Goal: Transaction & Acquisition: Purchase product/service

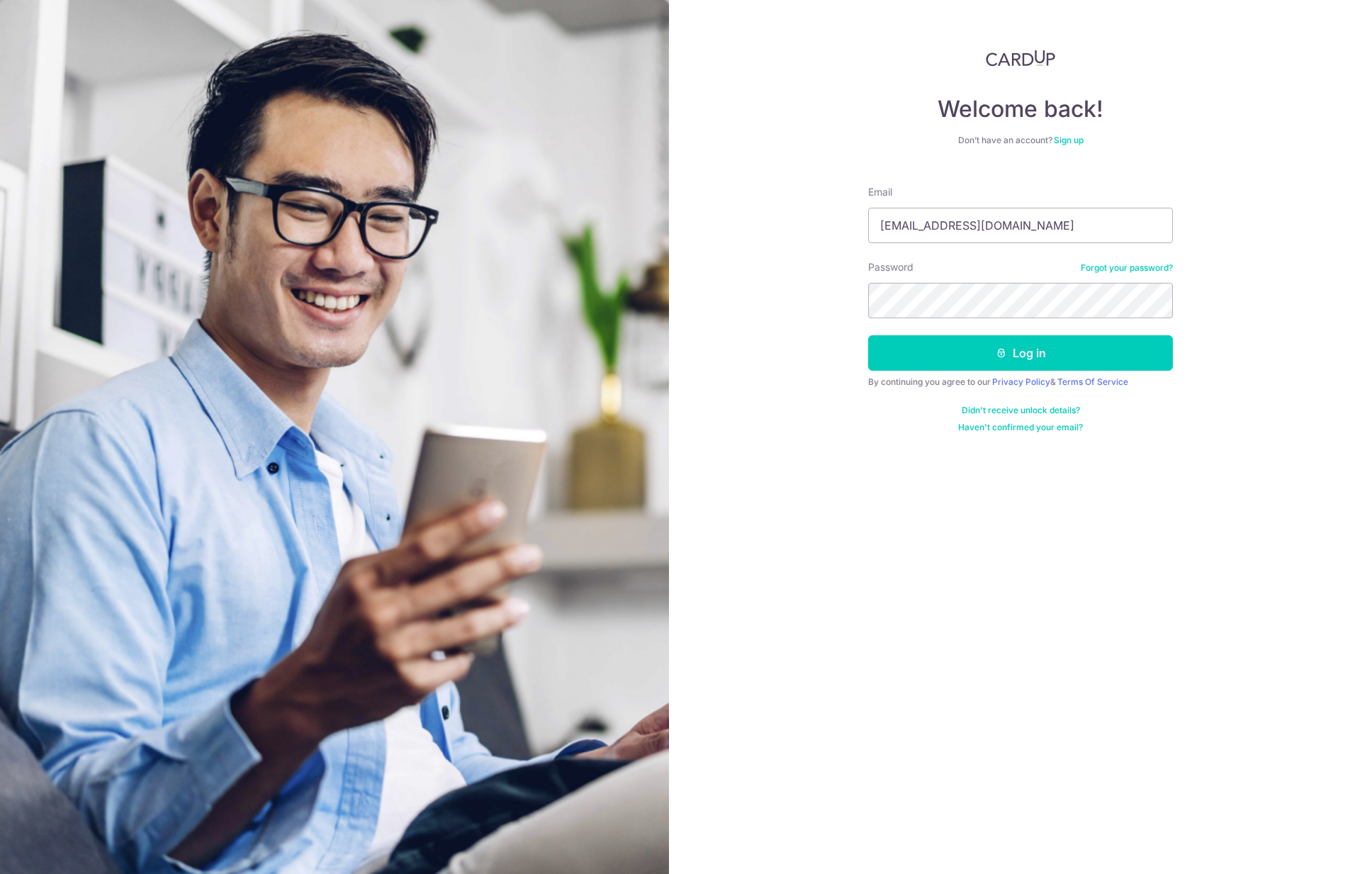
type input "drawdeo@gmail.com"
click at [1020, 353] on button "Log in" at bounding box center [1020, 353] width 305 height 35
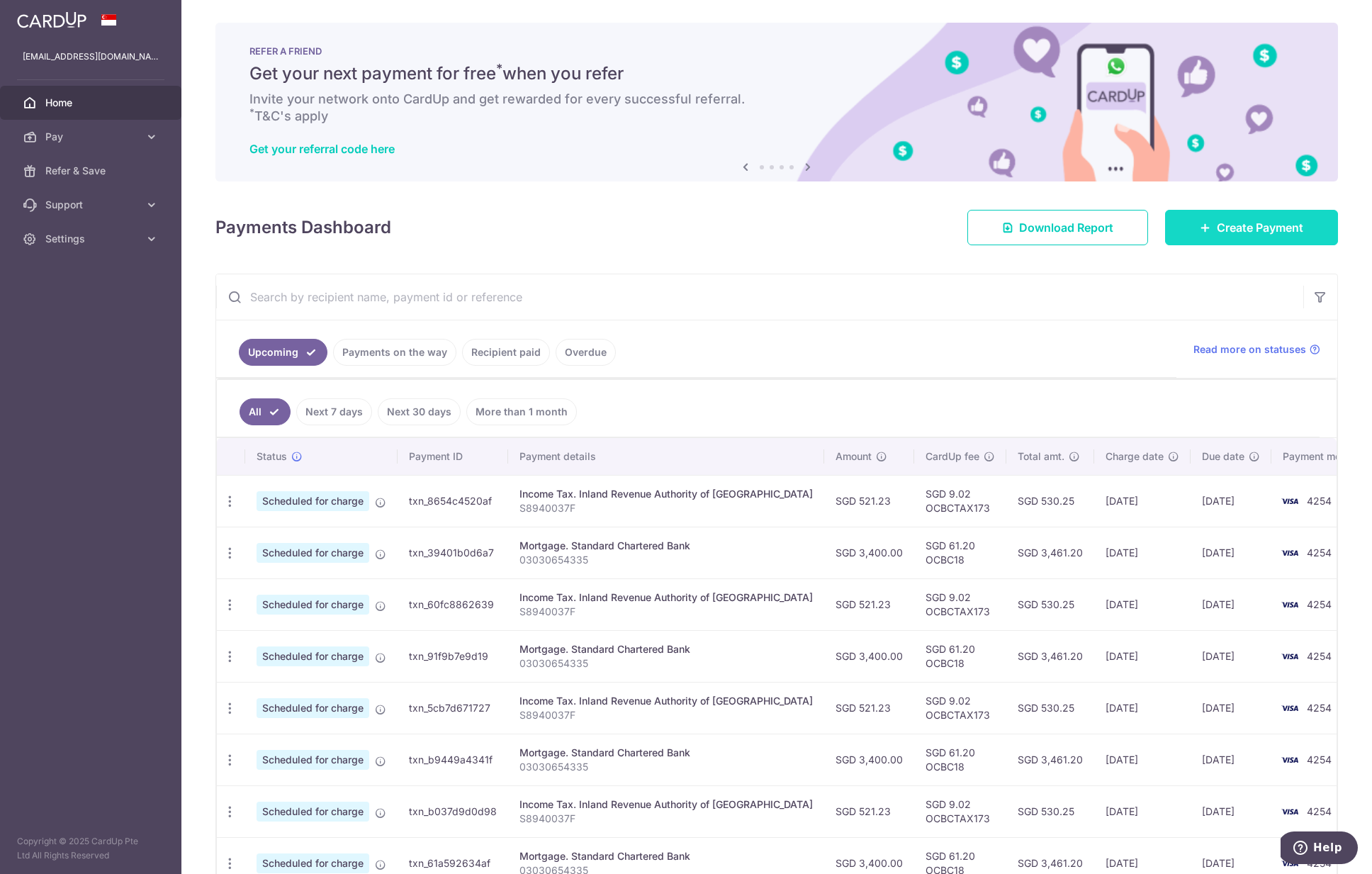
click at [1235, 226] on span "Create Payment" at bounding box center [1260, 226] width 86 height 17
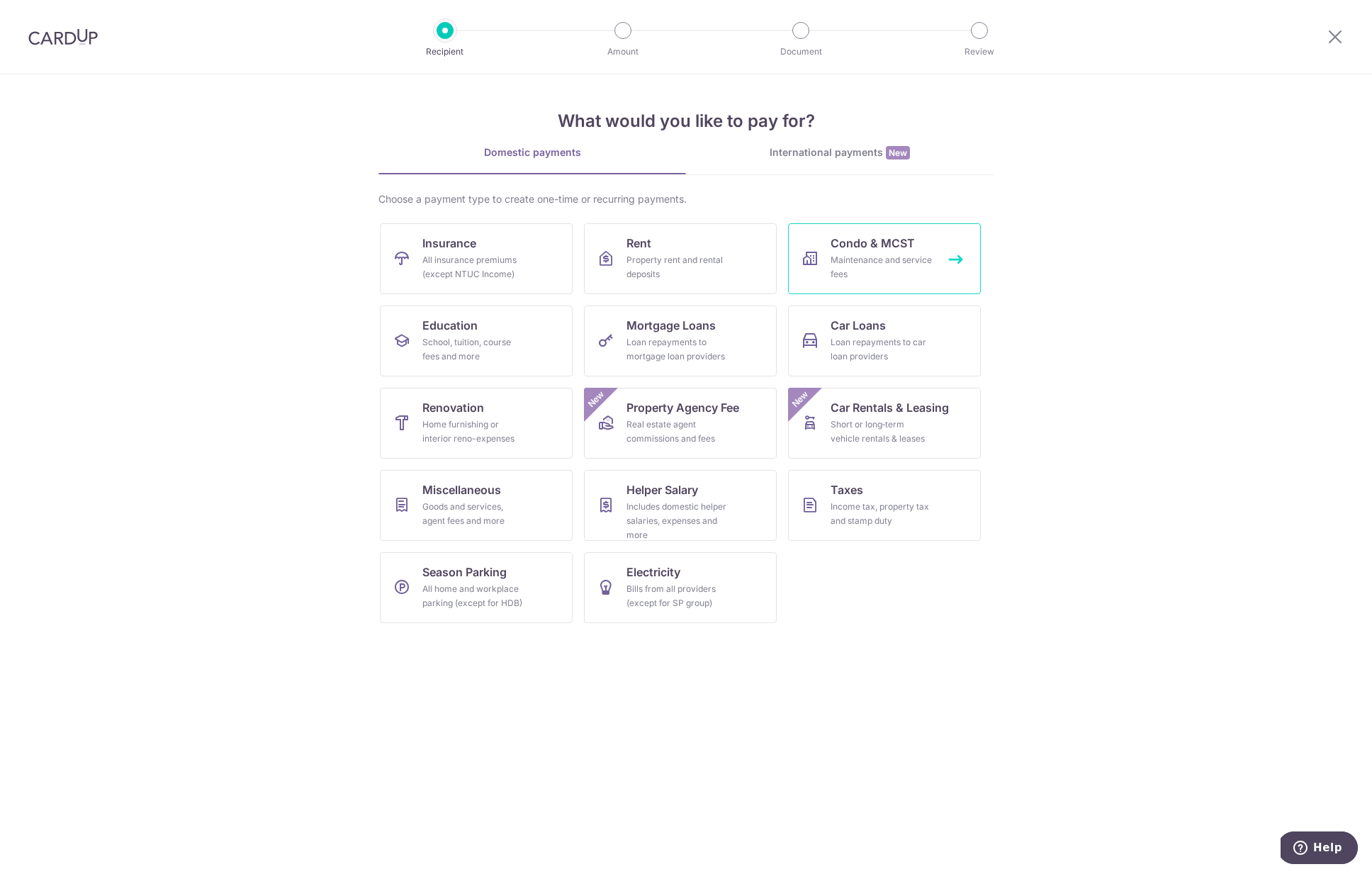
click at [900, 248] on span "Condo & MCST" at bounding box center [872, 242] width 84 height 17
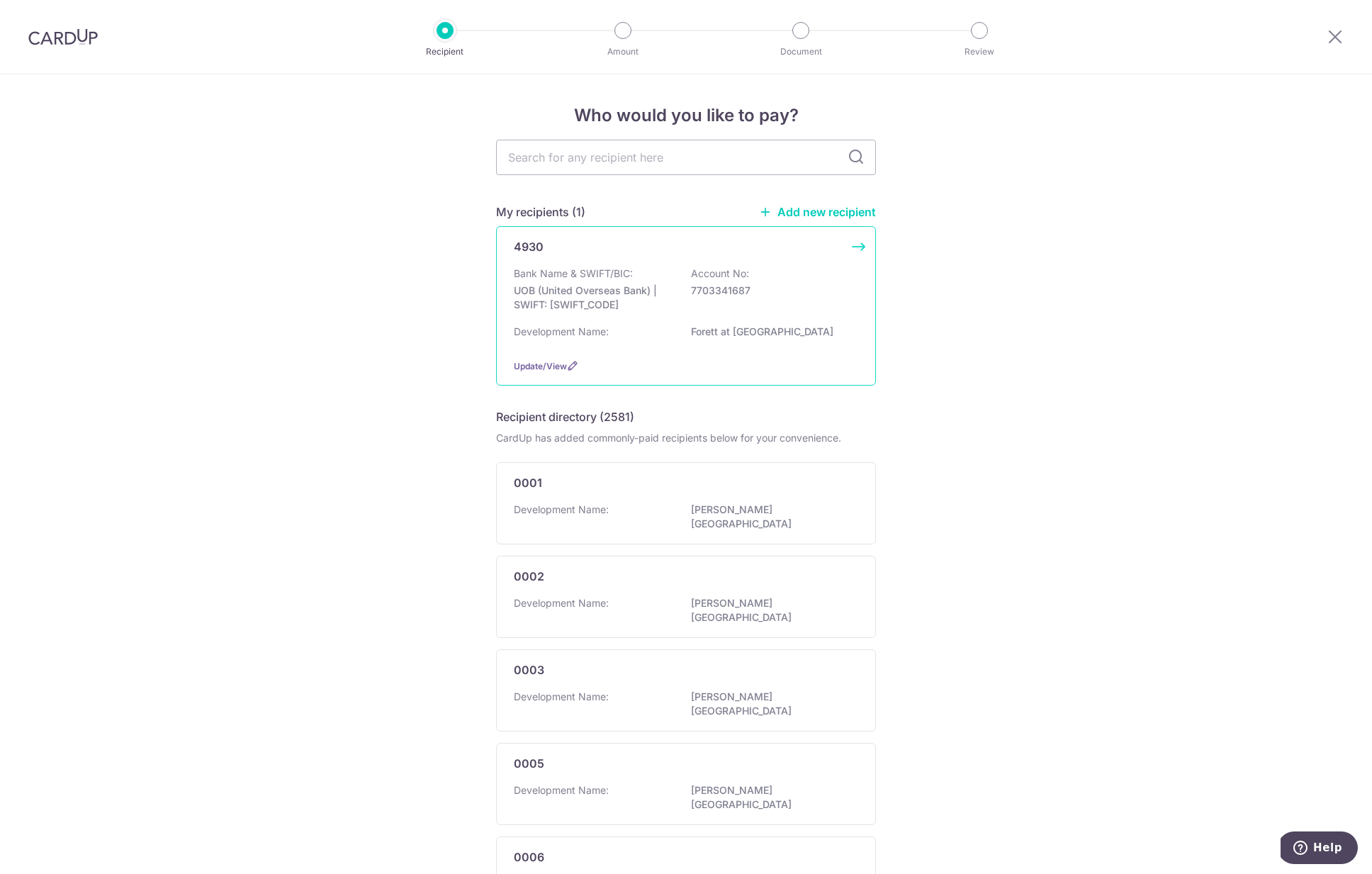
click at [820, 317] on div "Bank Name & SWIFT/BIC: UOB (United Overseas Bank) | SWIFT: UOVBSGSGXXX Account …" at bounding box center [685, 293] width 344 height 53
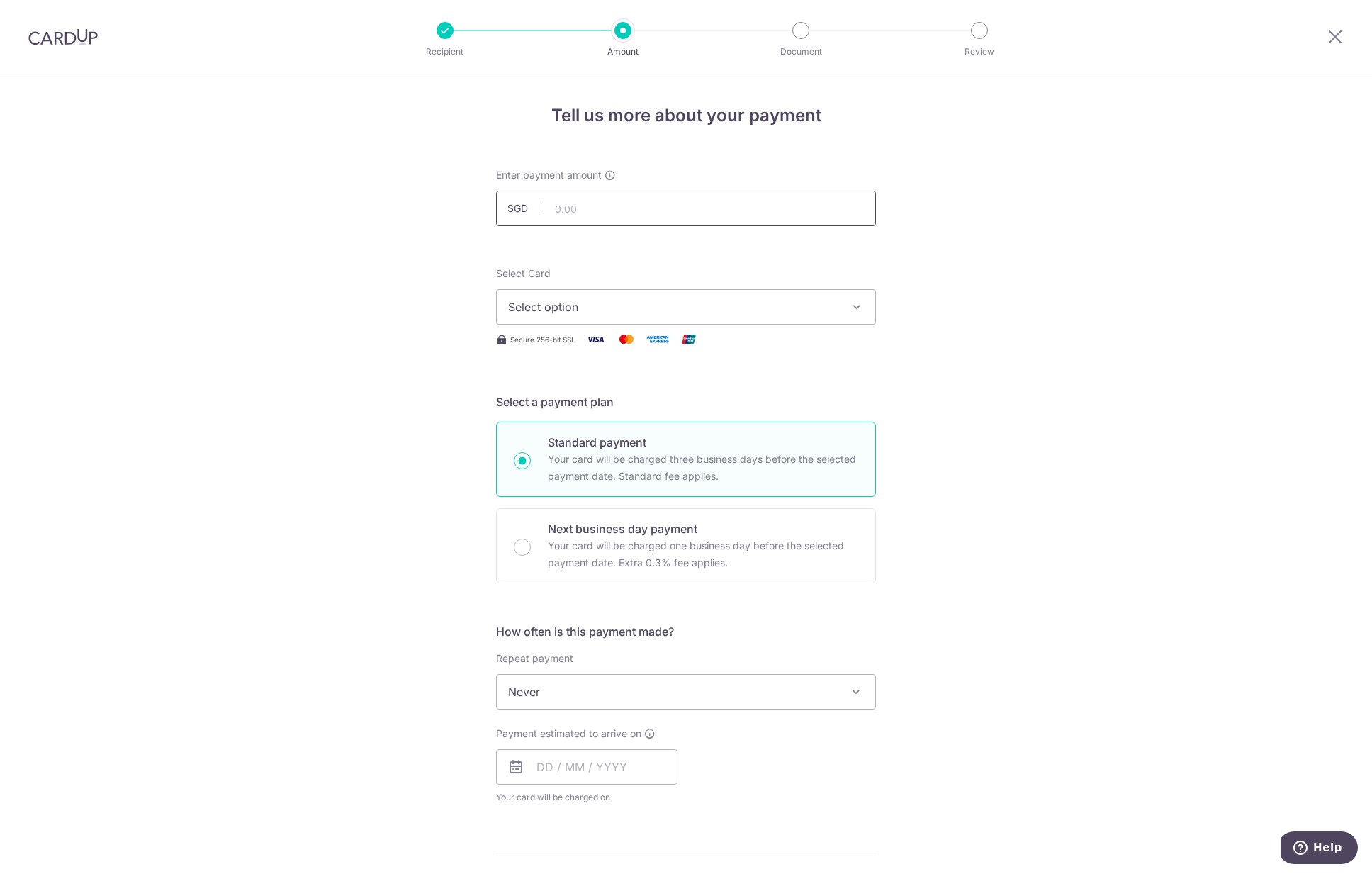
click at [752, 221] on input "text" at bounding box center [686, 209] width 380 height 35
click at [735, 215] on input "text" at bounding box center [686, 209] width 380 height 35
type input "1,232.14"
click at [739, 294] on button "Select option" at bounding box center [686, 307] width 380 height 35
click at [703, 404] on span "**** 4254" at bounding box center [685, 408] width 356 height 17
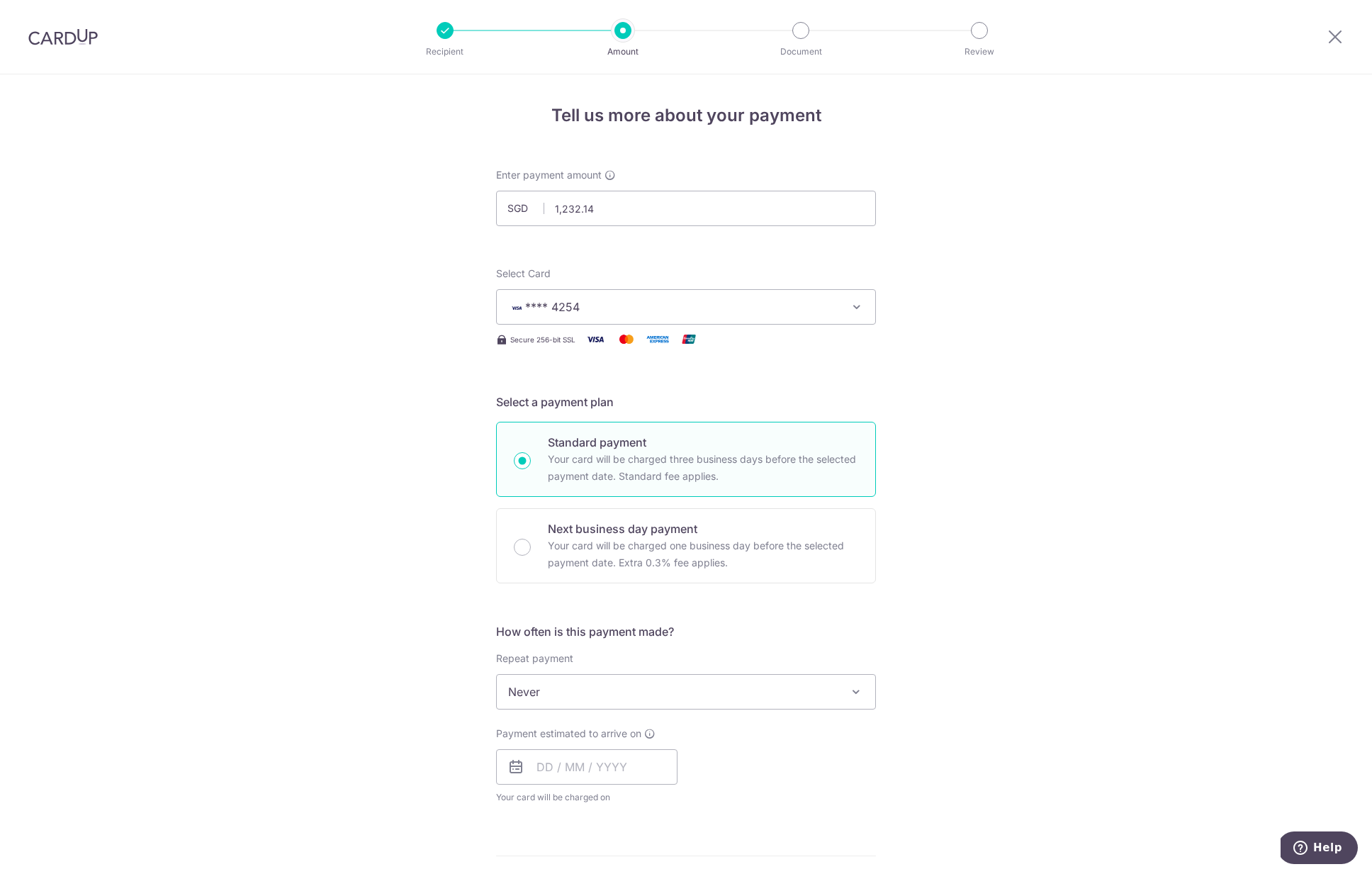
scroll to position [163, 0]
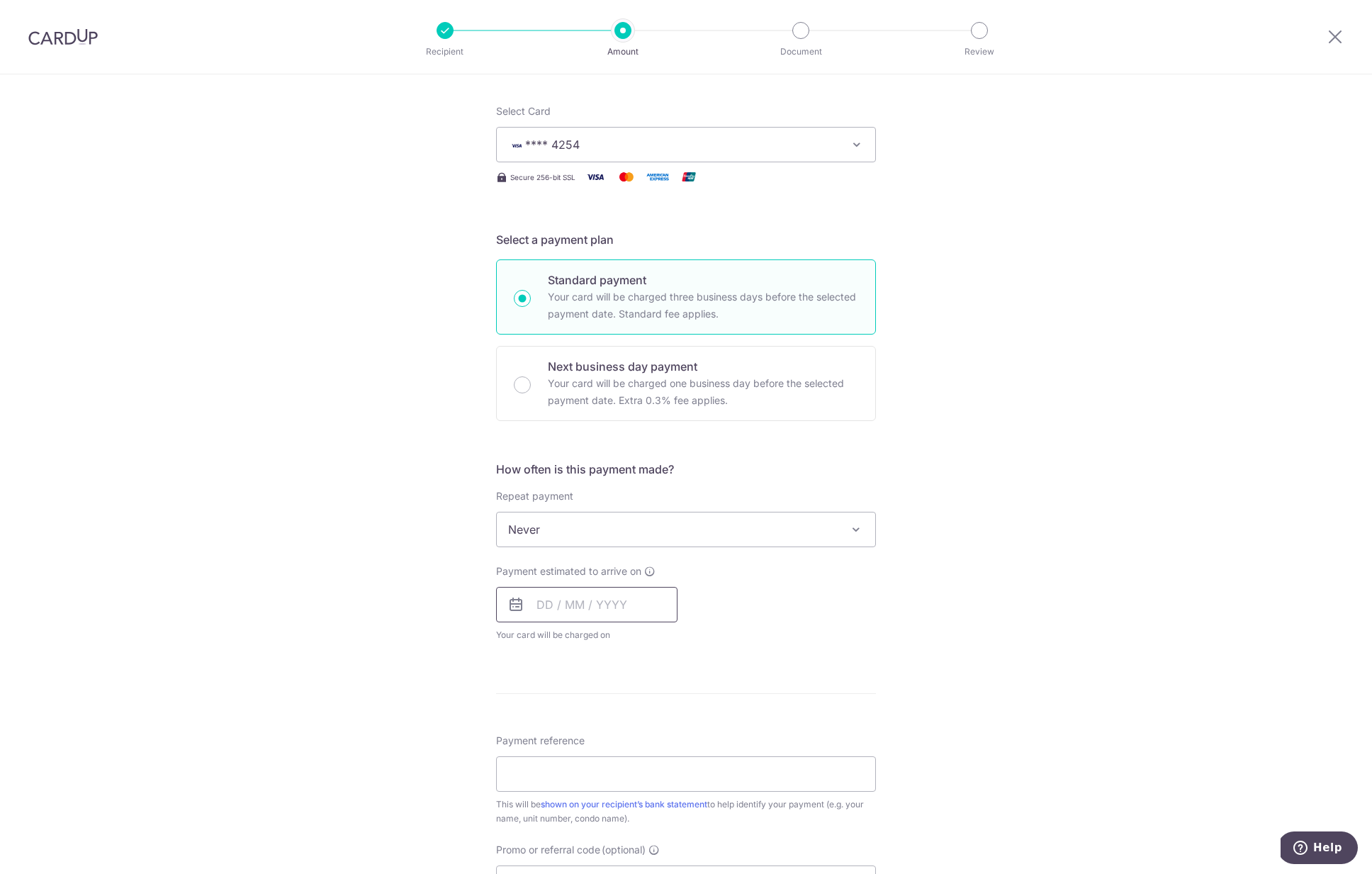
click at [557, 620] on input "text" at bounding box center [586, 605] width 181 height 35
click at [582, 751] on link "14" at bounding box center [581, 761] width 23 height 23
type input "14/10/2025"
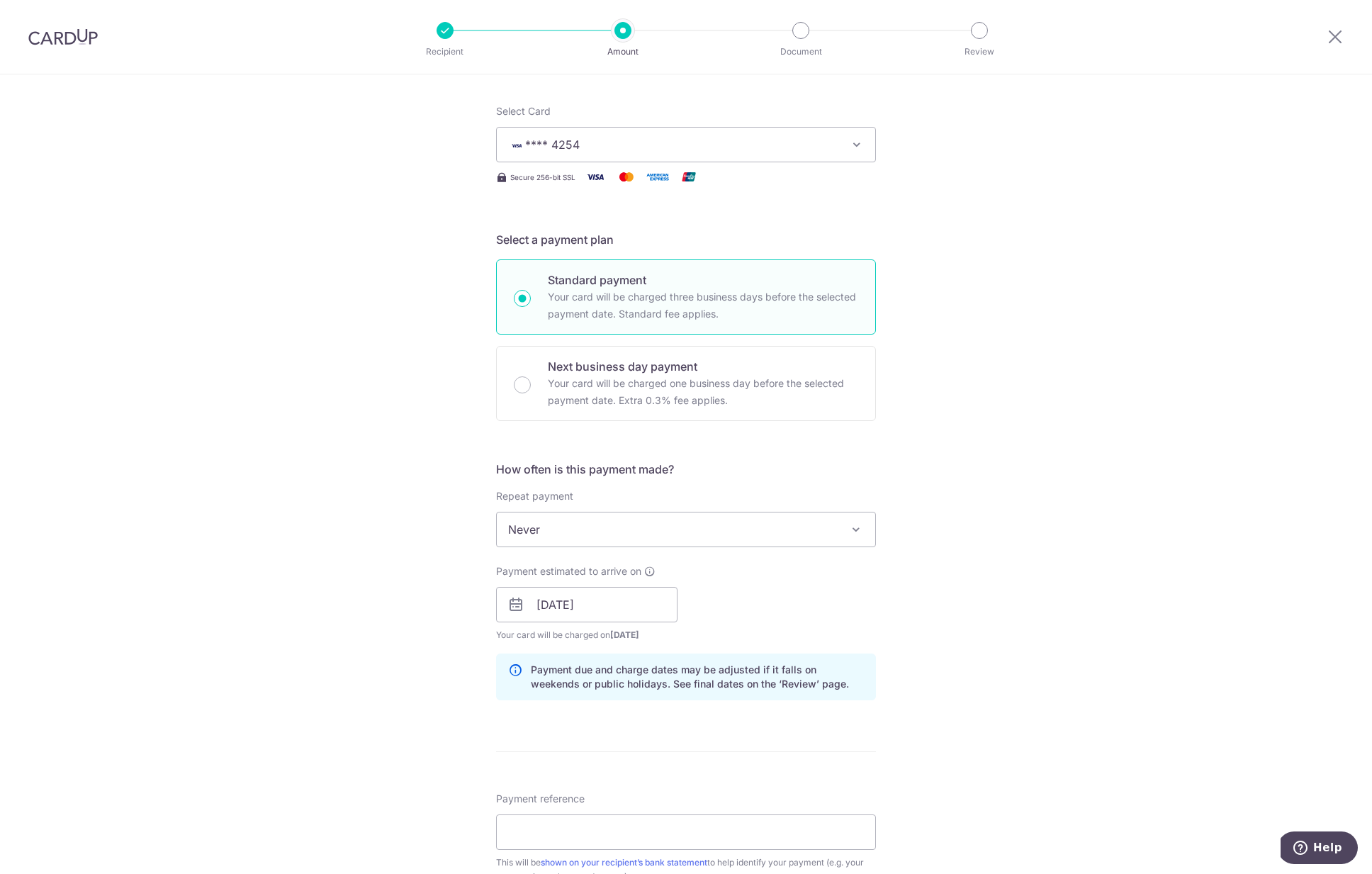
click at [454, 697] on div "Tell us more about your payment Enter payment amount SGD 1,232.14 1232.14 Selec…" at bounding box center [686, 581] width 1372 height 1339
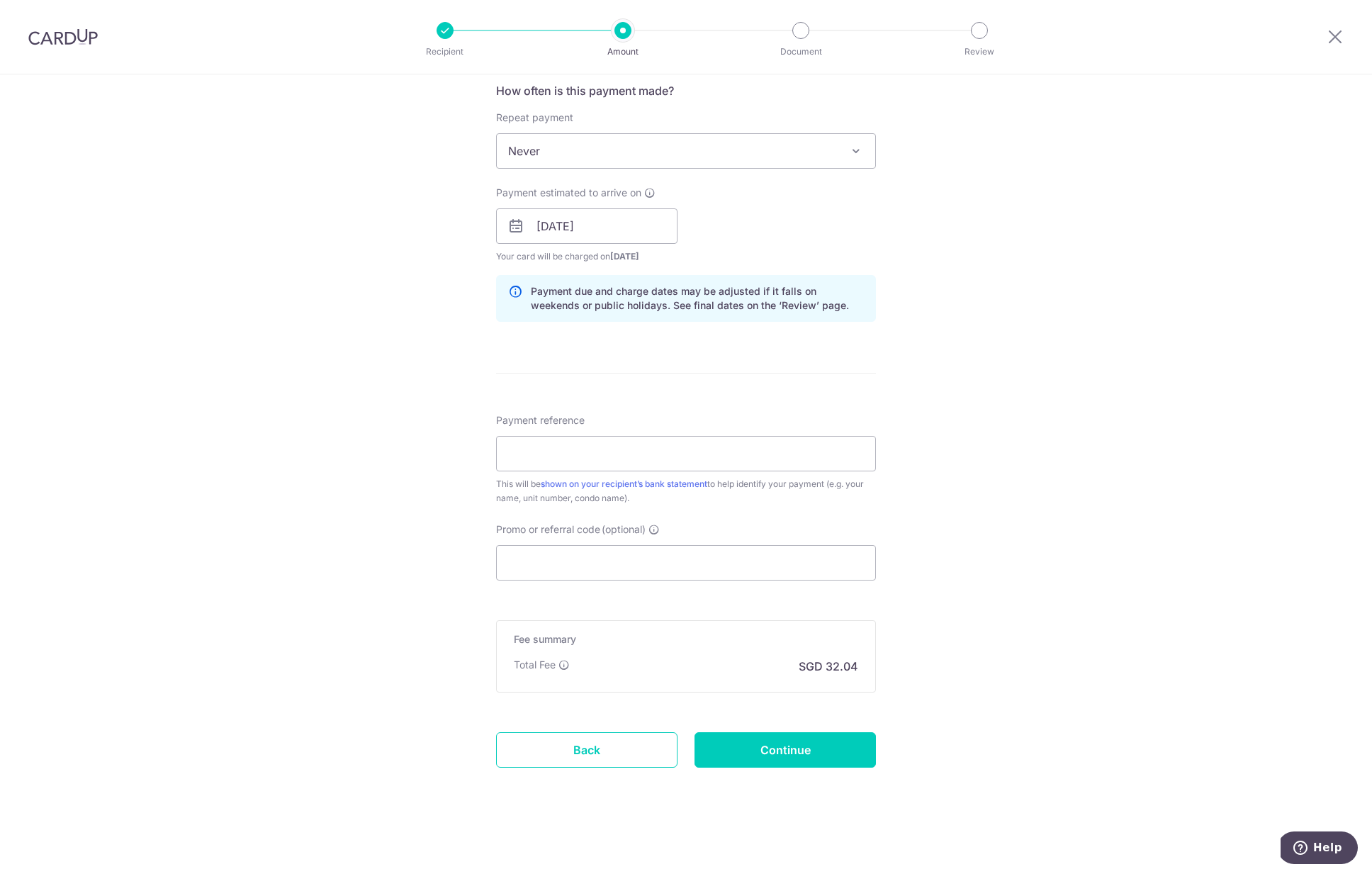
scroll to position [541, 0]
click at [613, 443] on input "Payment reference" at bounding box center [686, 454] width 380 height 35
type input "#32B-05-13"
click at [439, 511] on div "Tell us more about your payment Enter payment amount SGD 1,232.14 1232.14 Selec…" at bounding box center [686, 203] width 1372 height 1339
click at [538, 577] on input "Promo or referral code (optional)" at bounding box center [686, 562] width 380 height 35
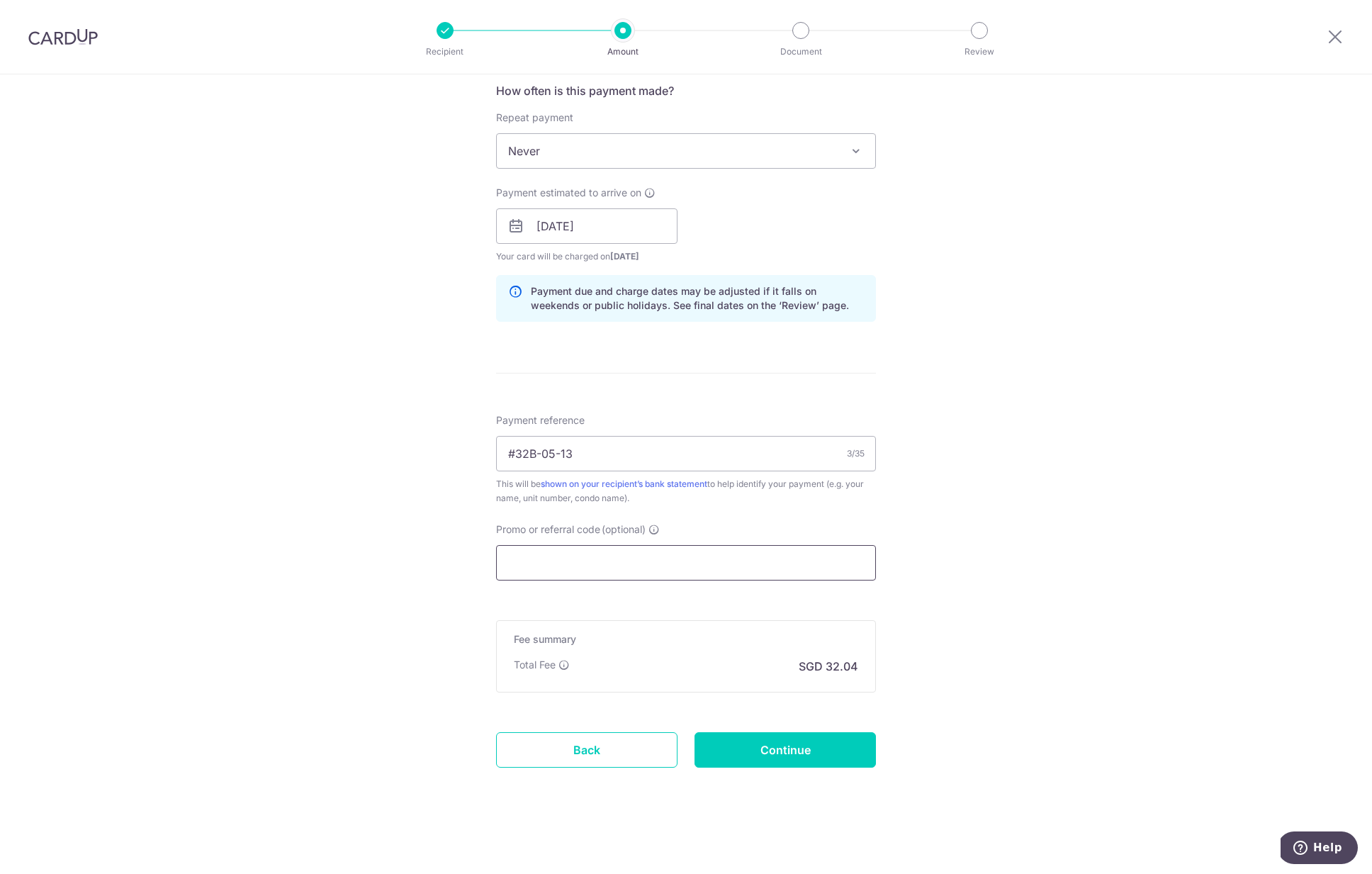
click at [538, 577] on input "Promo or referral code (optional)" at bounding box center [686, 562] width 380 height 35
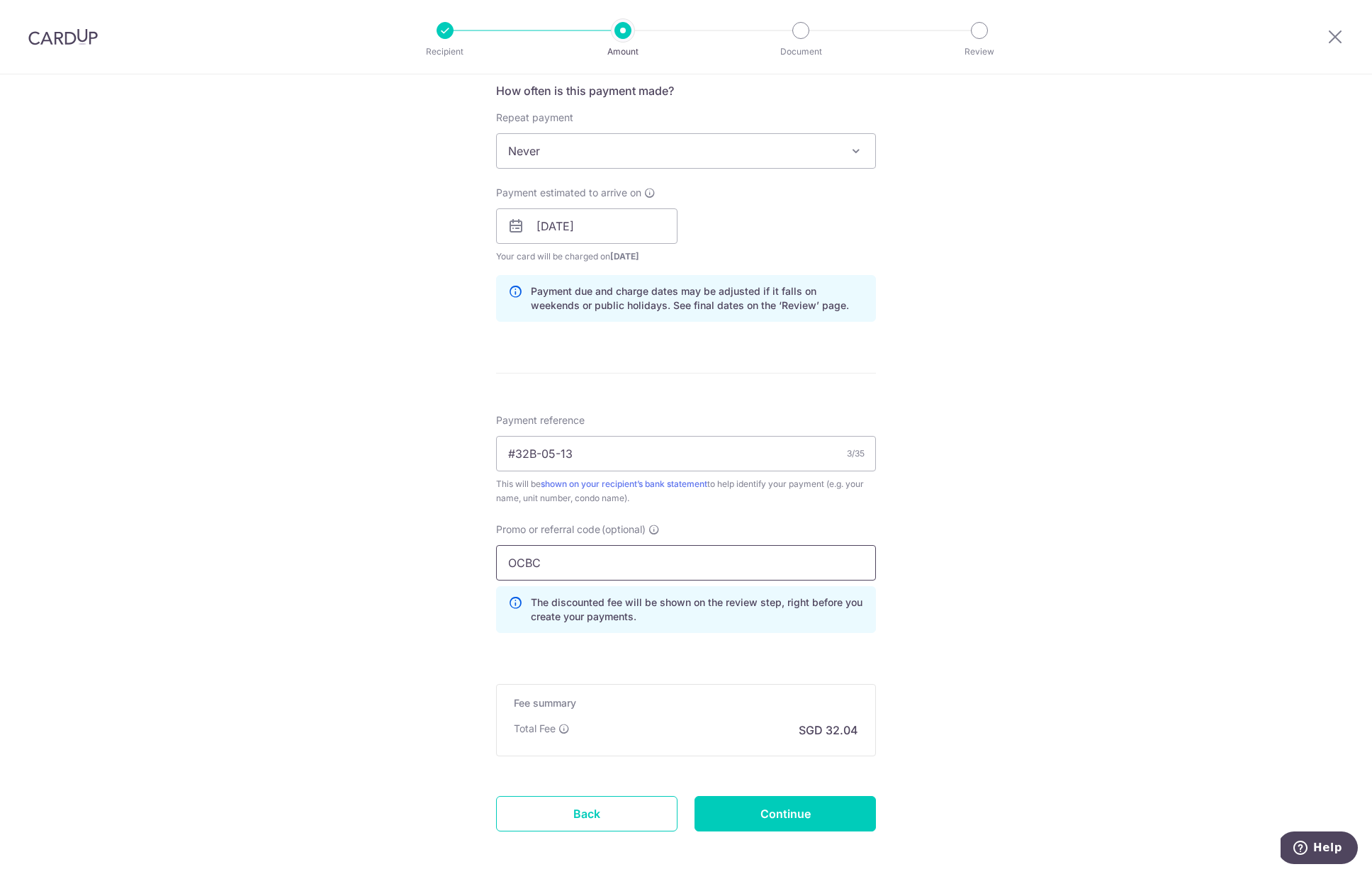
type input "OCBC195"
click at [1025, 462] on div "Tell us more about your payment Enter payment amount SGD 1,232.14 1232.14 Selec…" at bounding box center [686, 235] width 1372 height 1403
click at [763, 817] on input "Continue" at bounding box center [785, 813] width 181 height 35
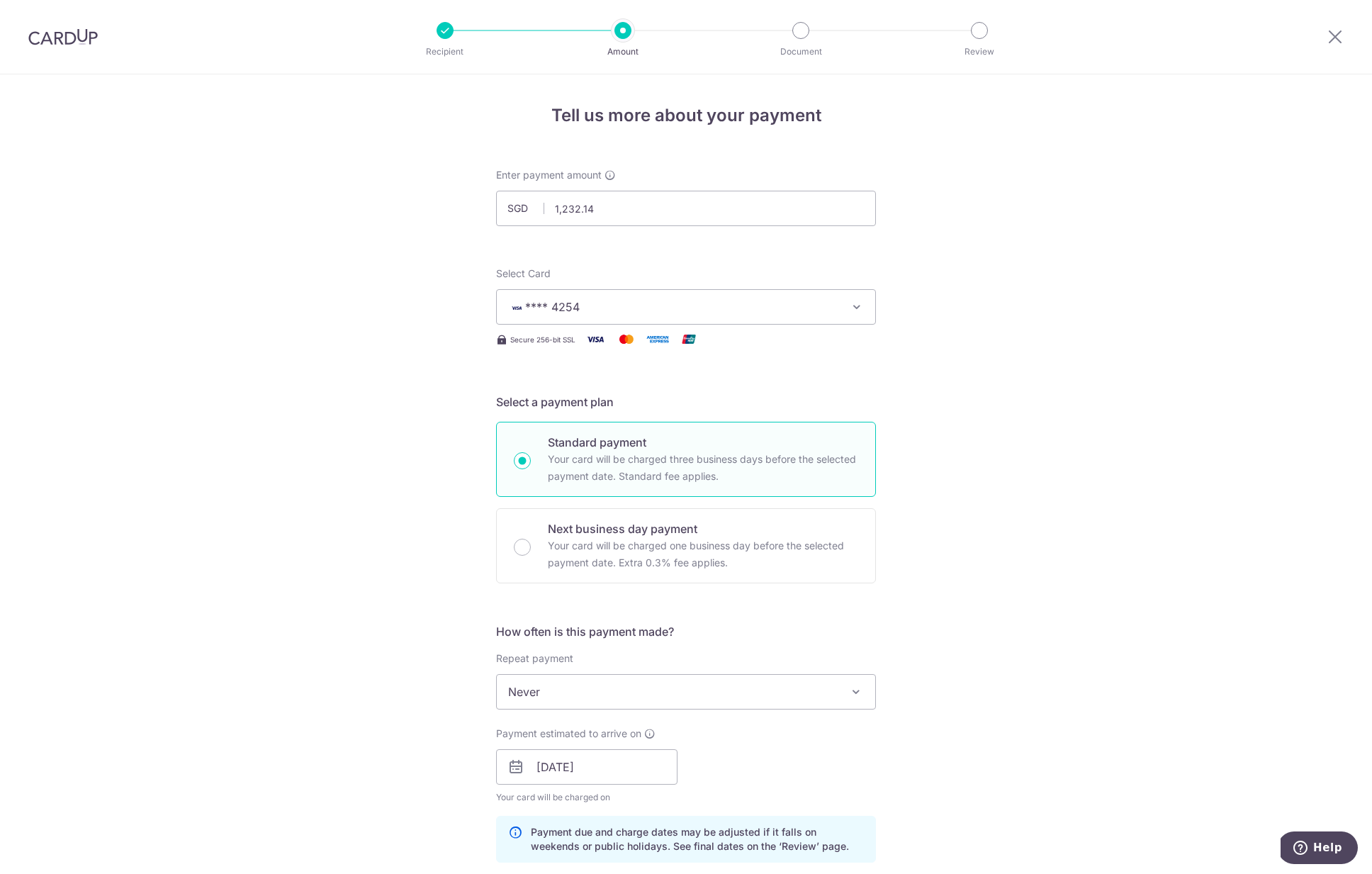
scroll to position [624, 0]
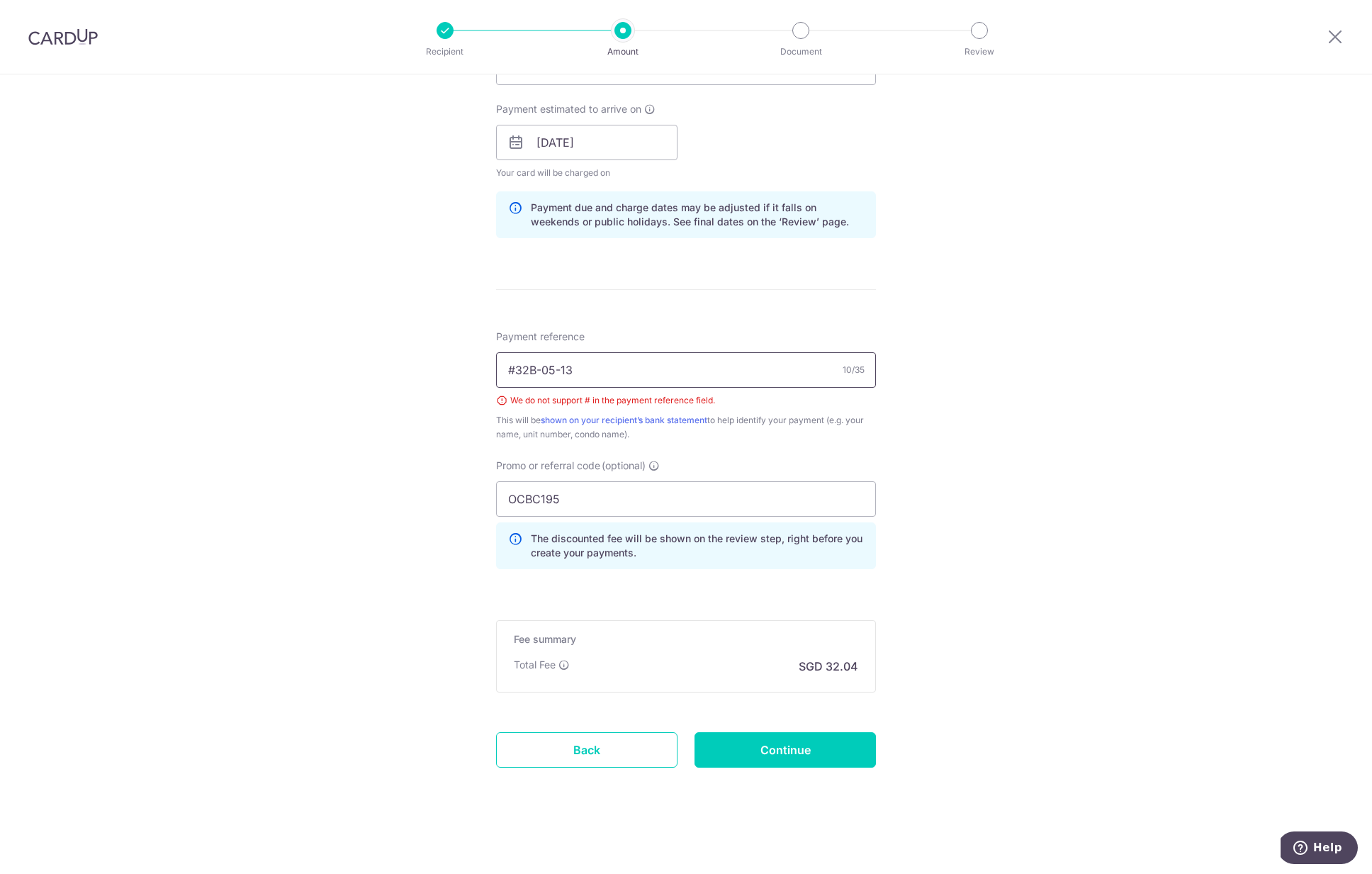
click at [520, 368] on input "#32B-05-13" at bounding box center [686, 369] width 380 height 35
type input "32B-05-13"
click at [840, 699] on form "Enter payment amount SGD 1,232.14 1232.14 Select Card **** 4254 Add credit card…" at bounding box center [686, 174] width 380 height 1263
click at [823, 743] on input "Continue" at bounding box center [785, 750] width 181 height 35
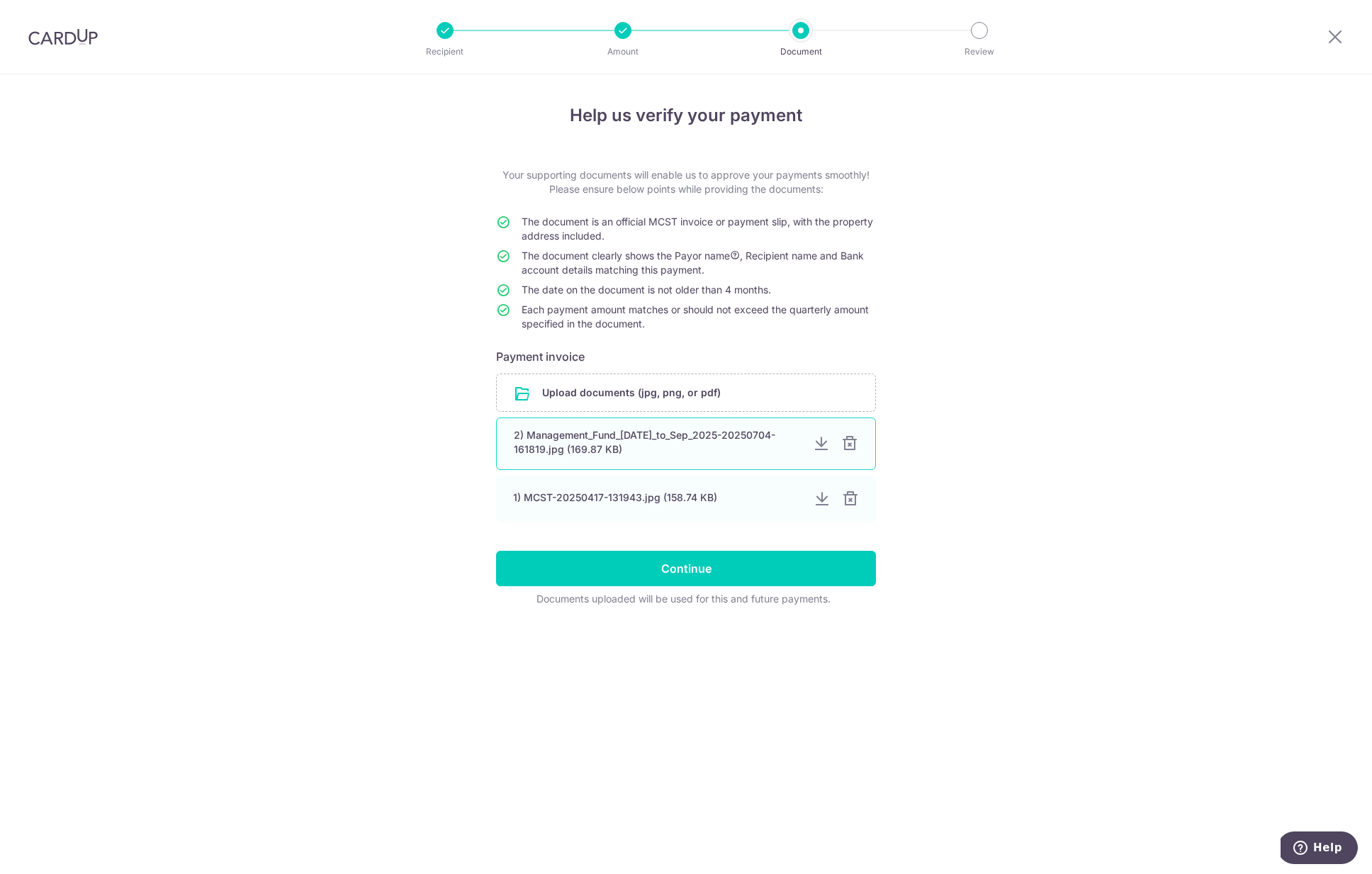
click at [850, 441] on div at bounding box center [849, 443] width 17 height 17
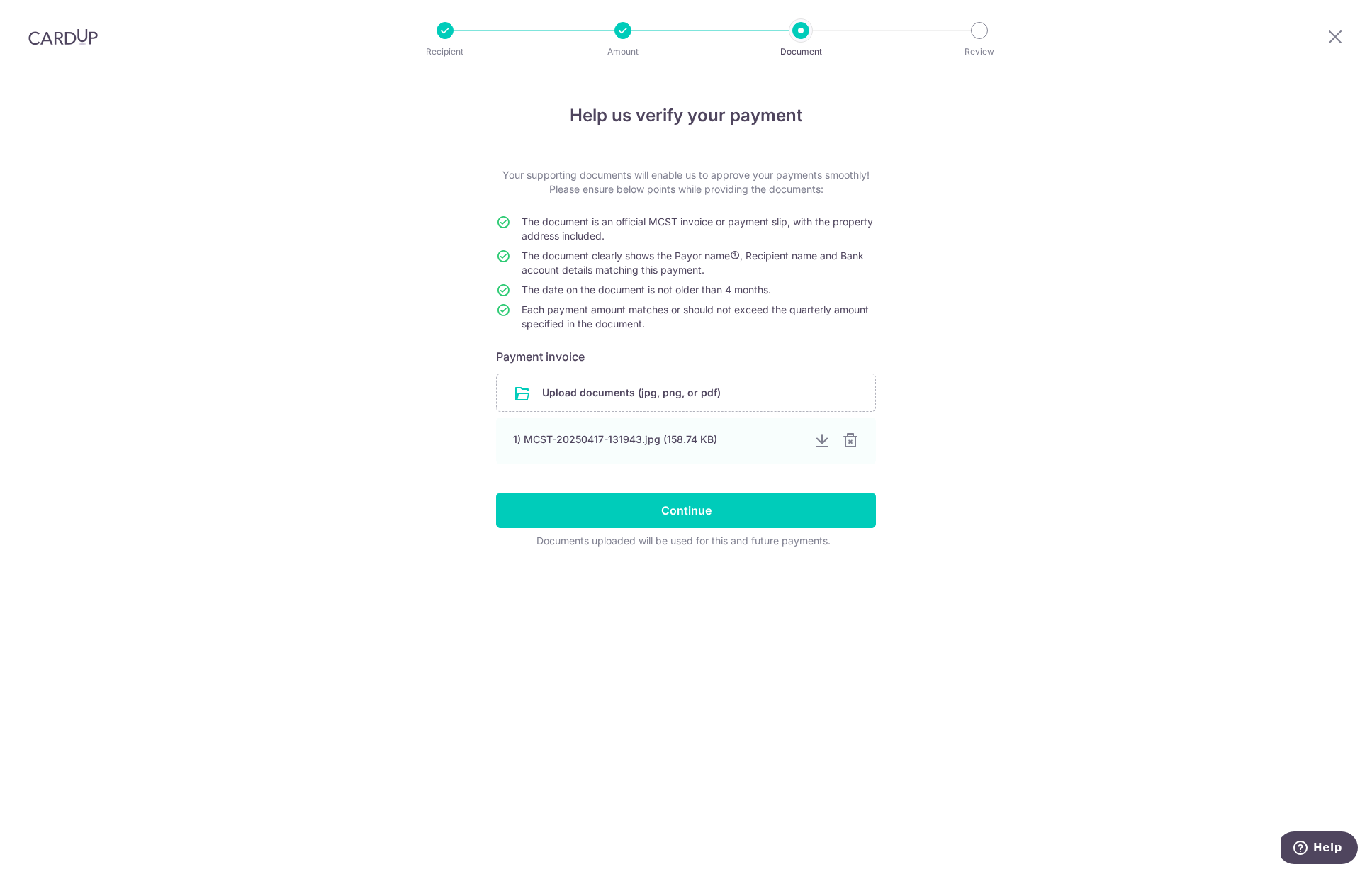
click at [850, 441] on div at bounding box center [850, 440] width 17 height 17
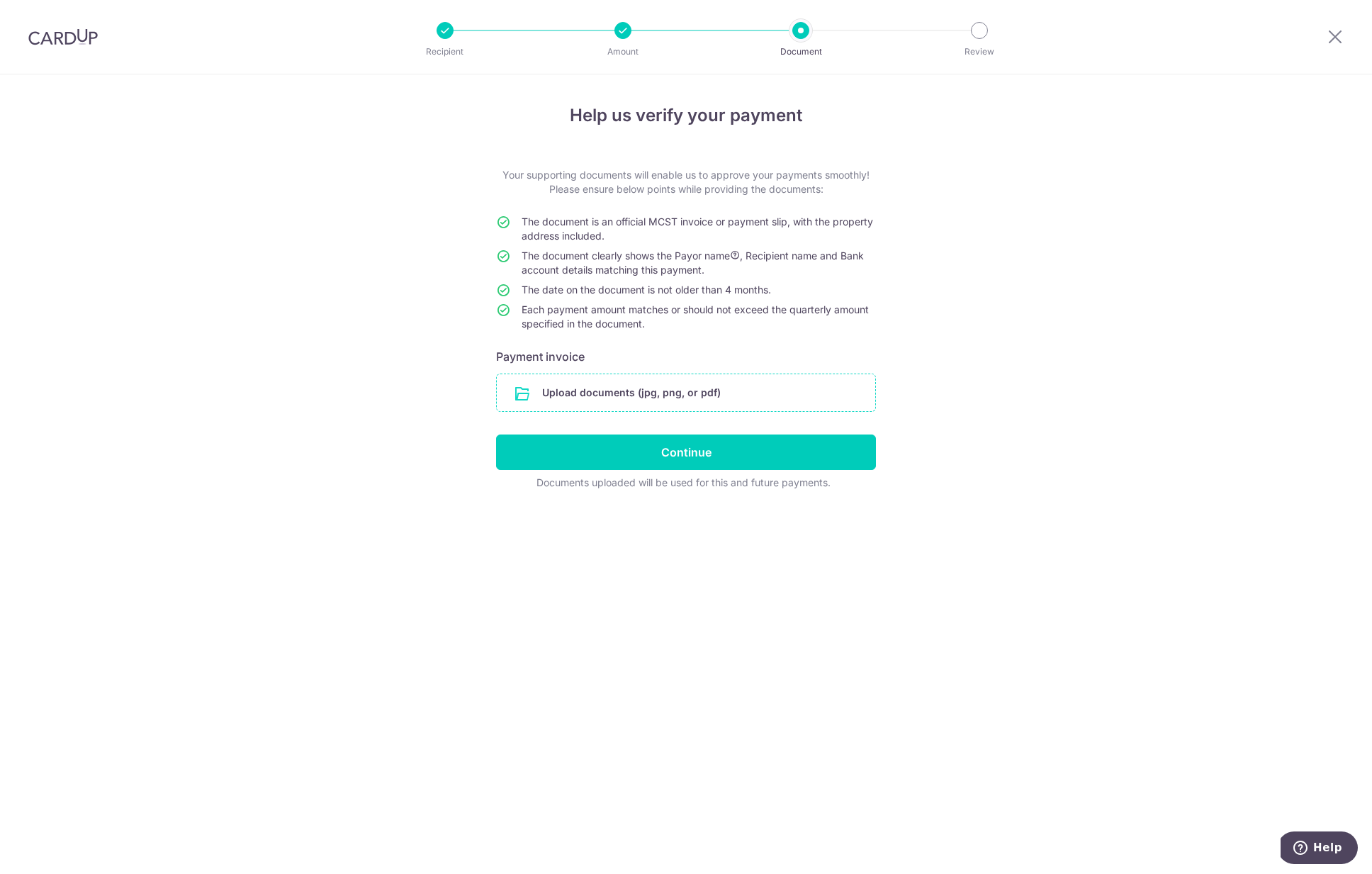
click at [693, 393] on input "file" at bounding box center [686, 393] width 378 height 37
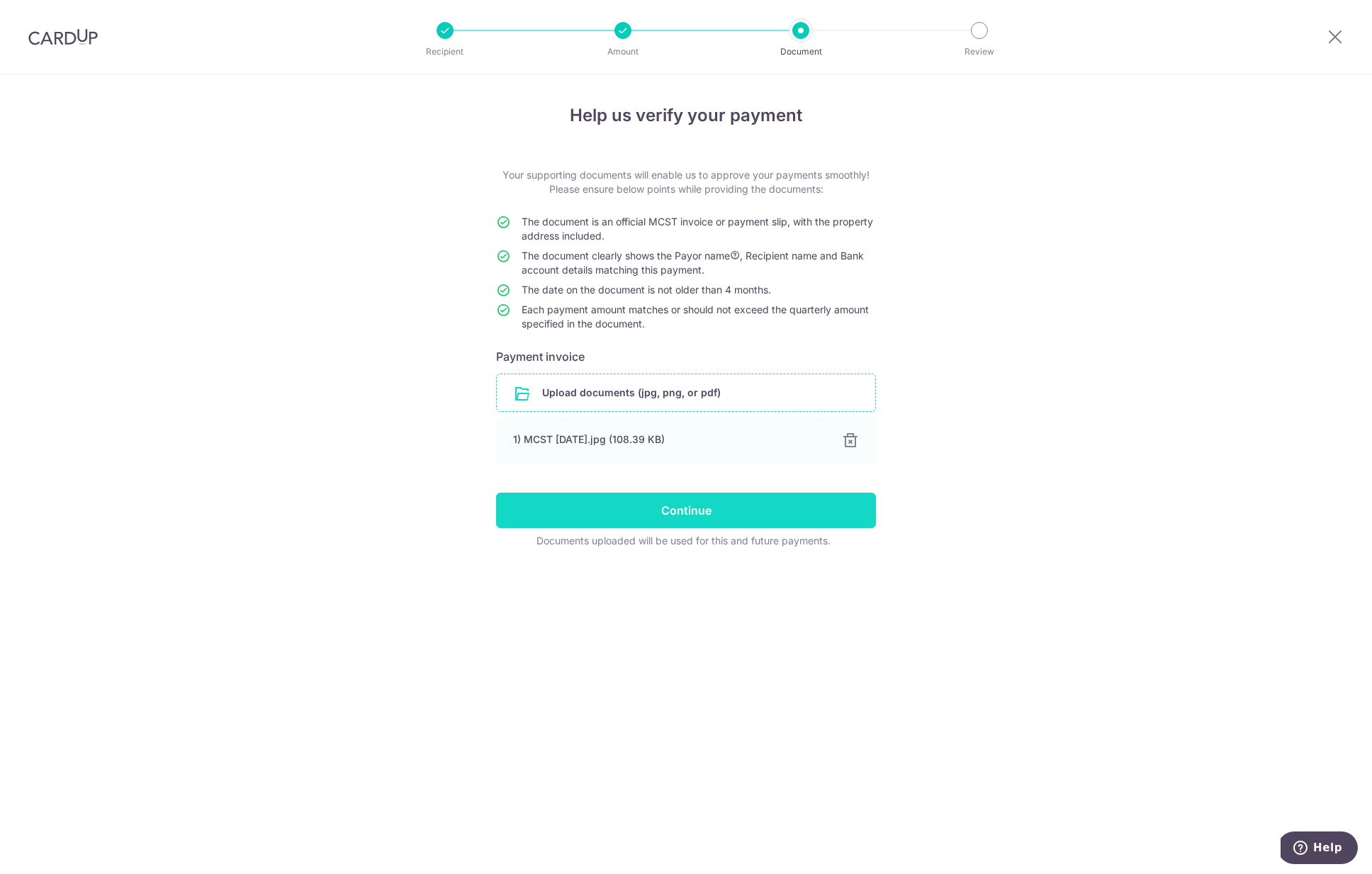
click at [680, 508] on input "Continue" at bounding box center [686, 510] width 380 height 35
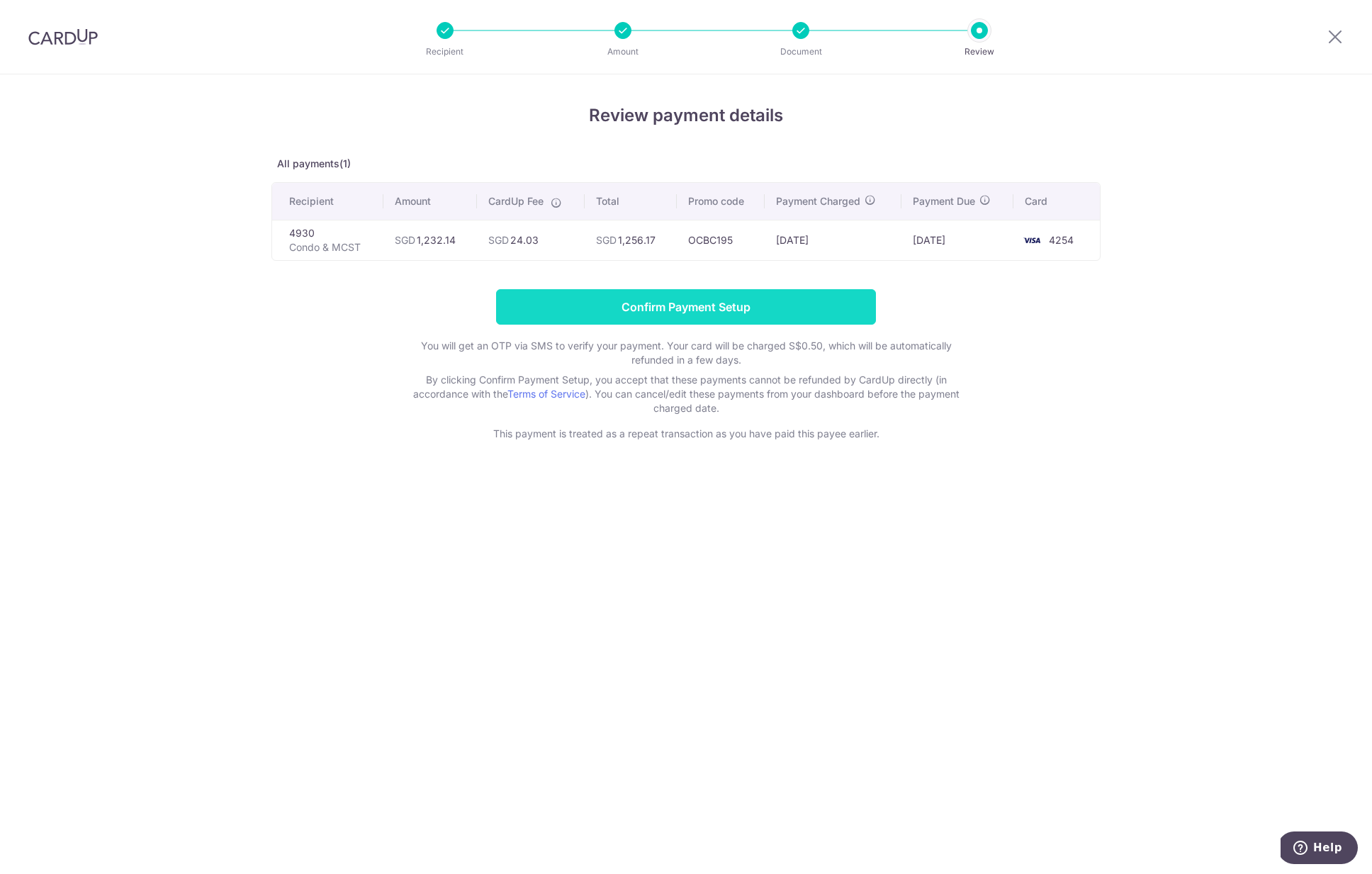
click at [732, 311] on input "Confirm Payment Setup" at bounding box center [686, 307] width 380 height 35
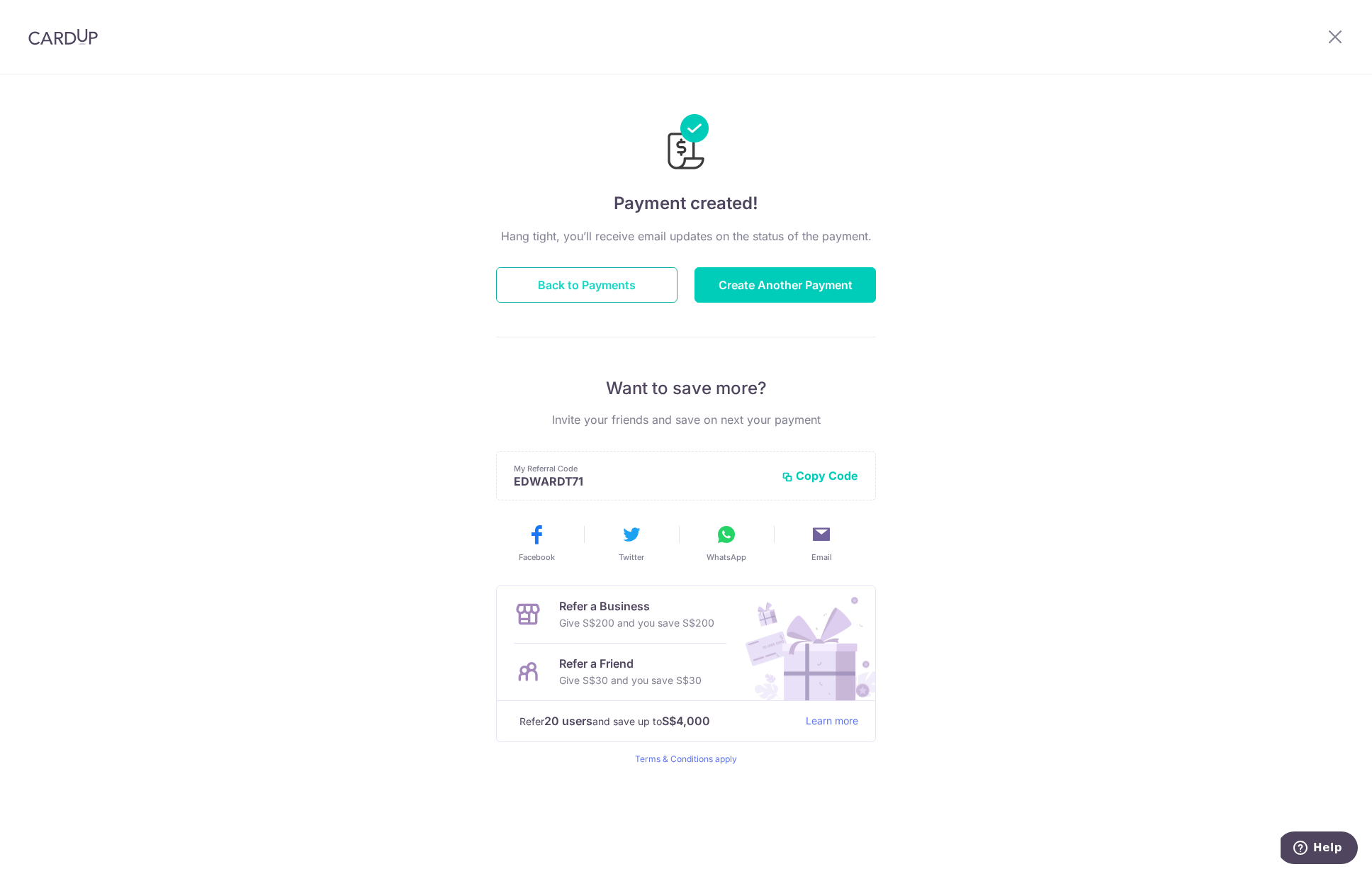
click at [608, 291] on button "Back to Payments" at bounding box center [586, 285] width 181 height 35
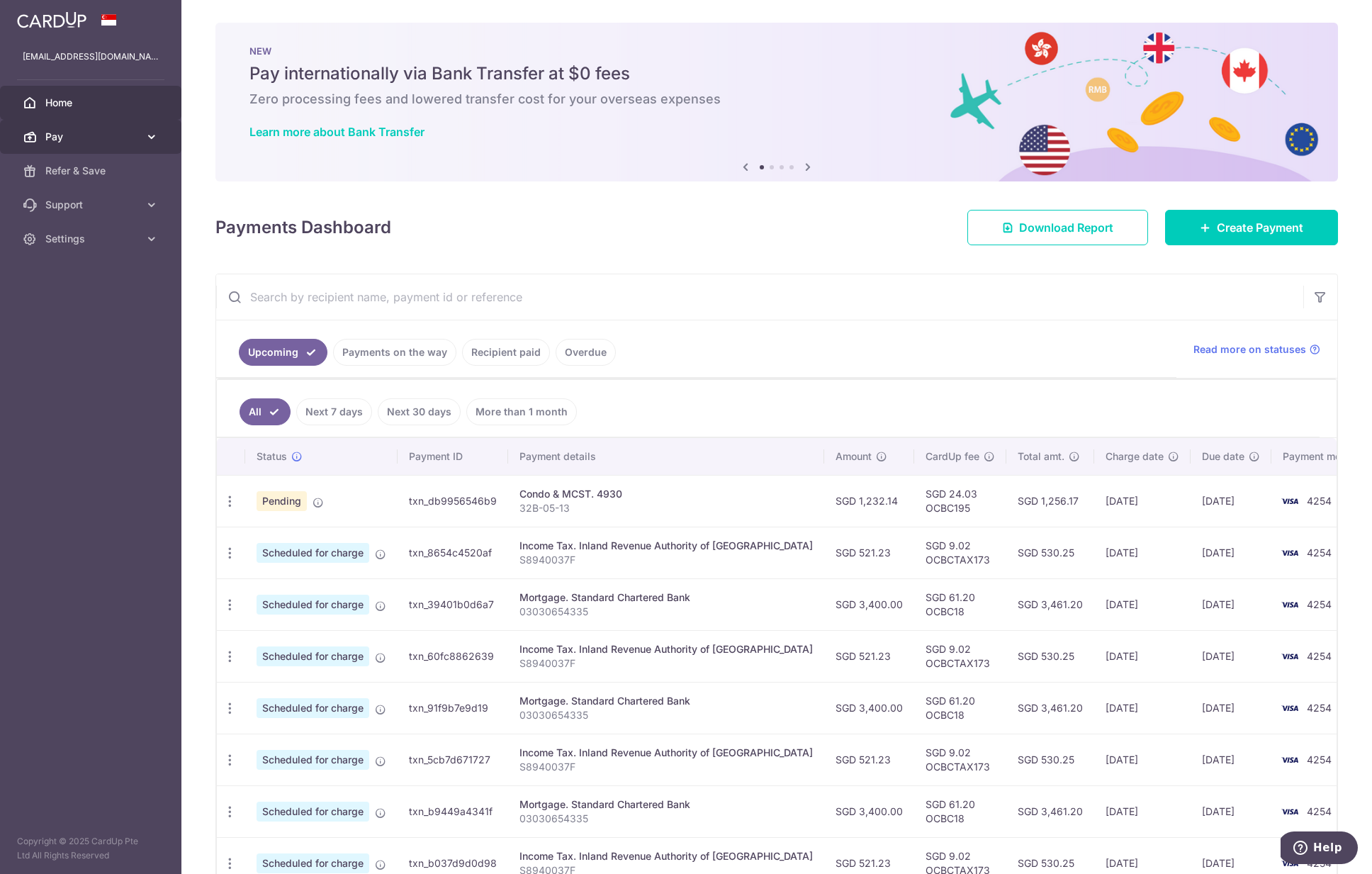
click at [107, 139] on span "Pay" at bounding box center [91, 136] width 93 height 14
click at [1195, 280] on input "text" at bounding box center [760, 297] width 1087 height 45
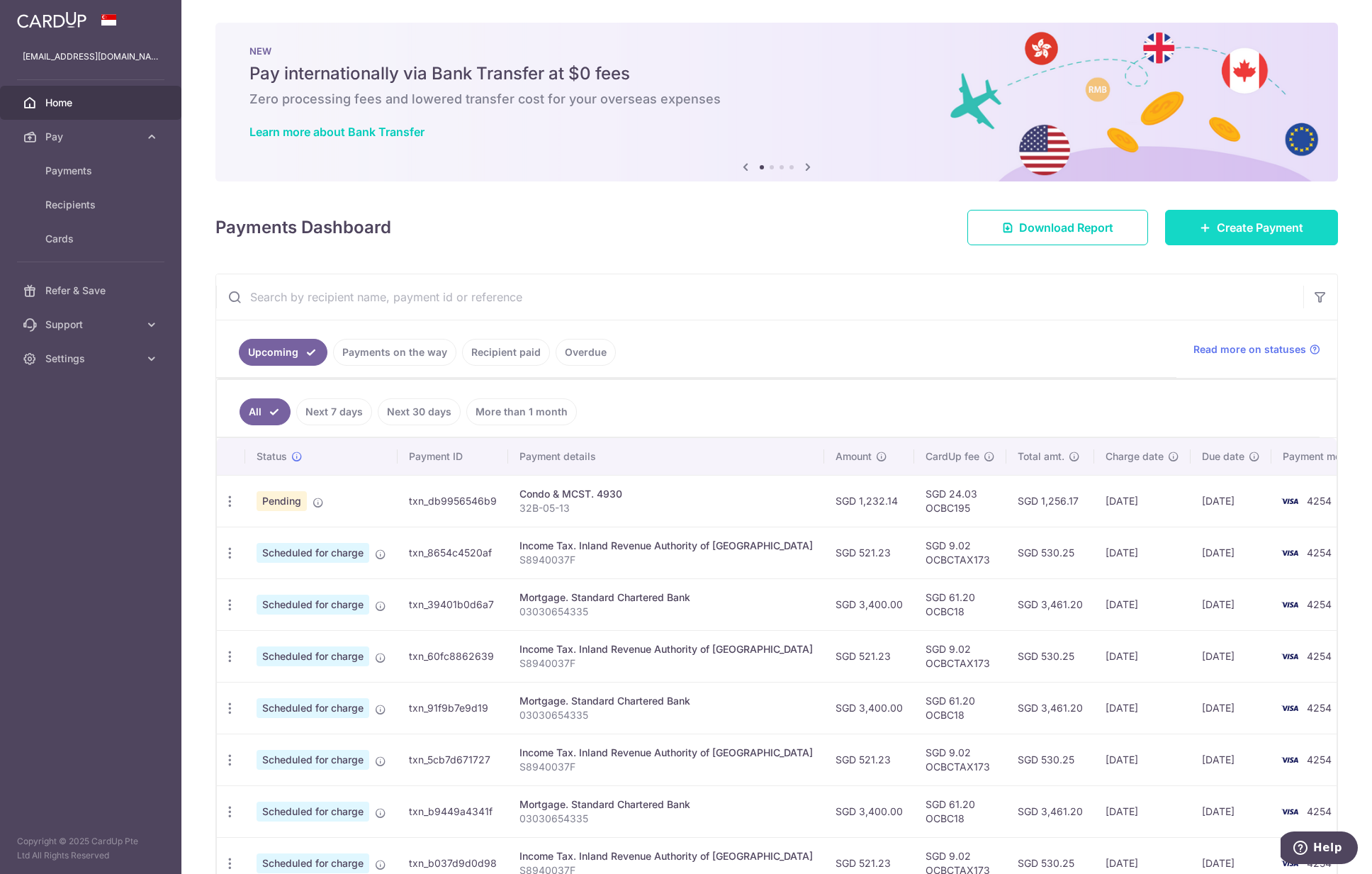
click at [1242, 226] on span "Create Payment" at bounding box center [1260, 226] width 86 height 17
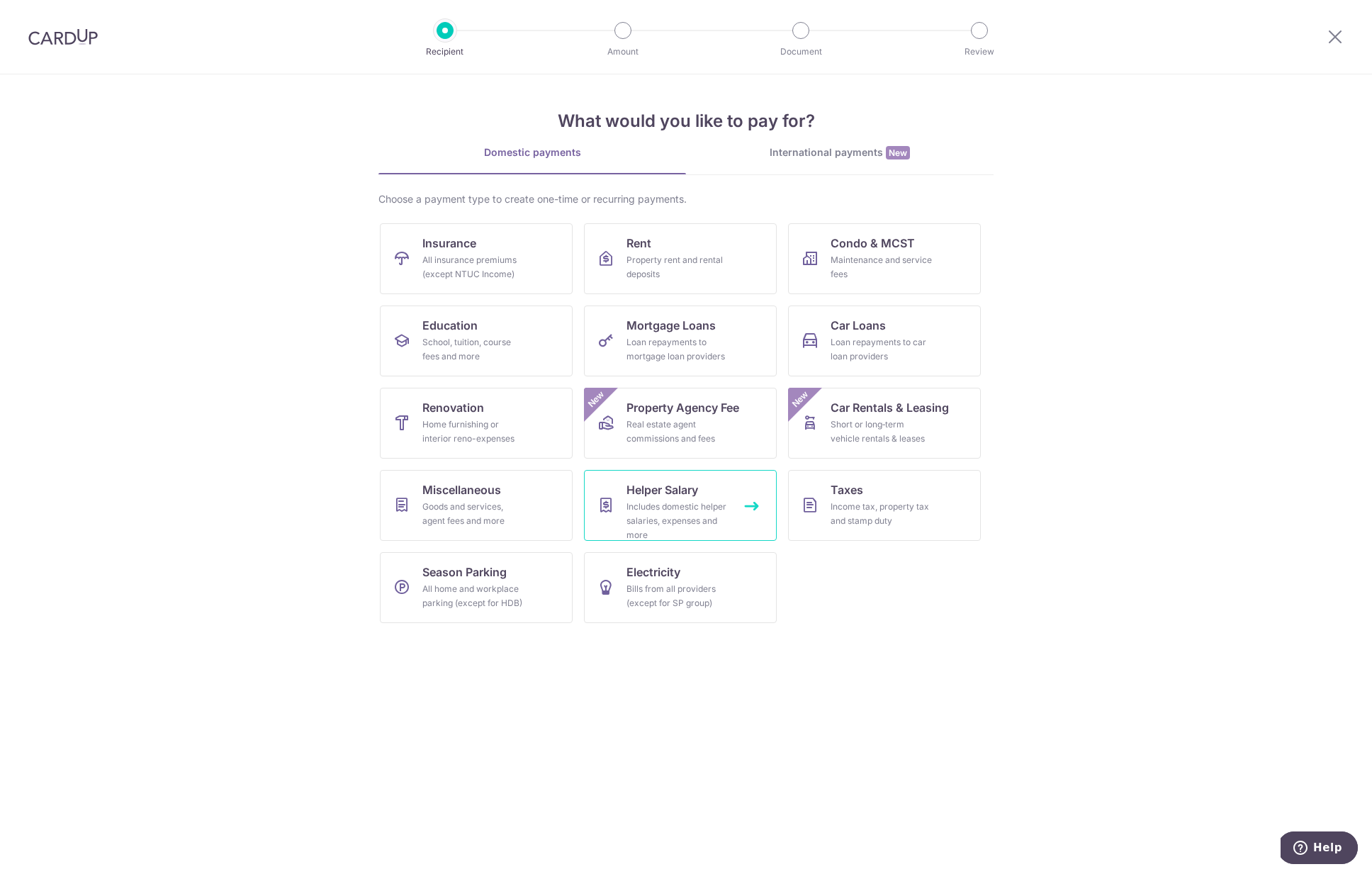
click at [651, 523] on div "Includes domestic helper salaries, expenses and more" at bounding box center [677, 520] width 102 height 42
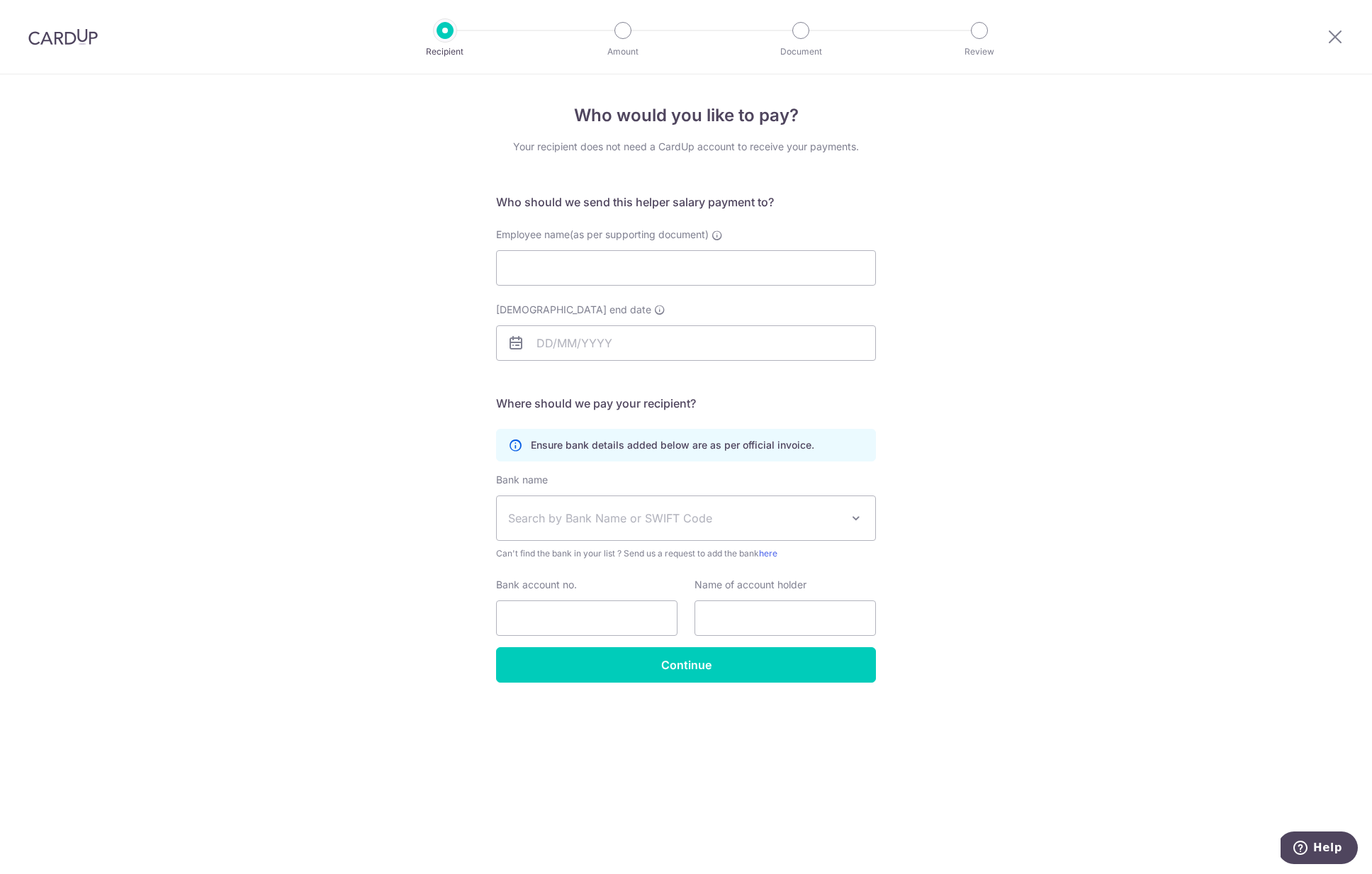
click at [703, 520] on span "Search by Bank Name or SWIFT Code" at bounding box center [674, 517] width 333 height 17
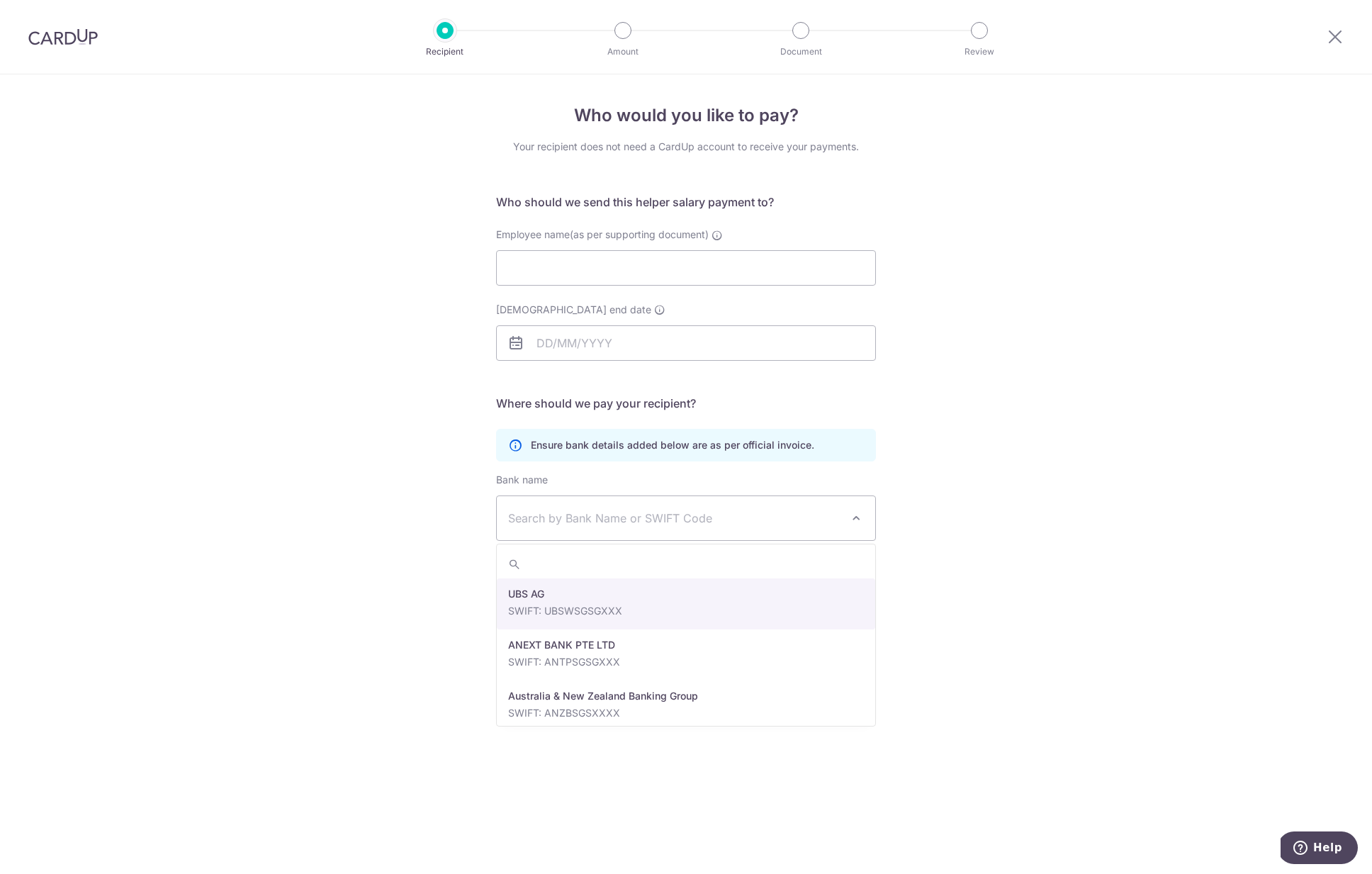
click at [703, 520] on span "Search by Bank Name or SWIFT Code" at bounding box center [674, 517] width 333 height 17
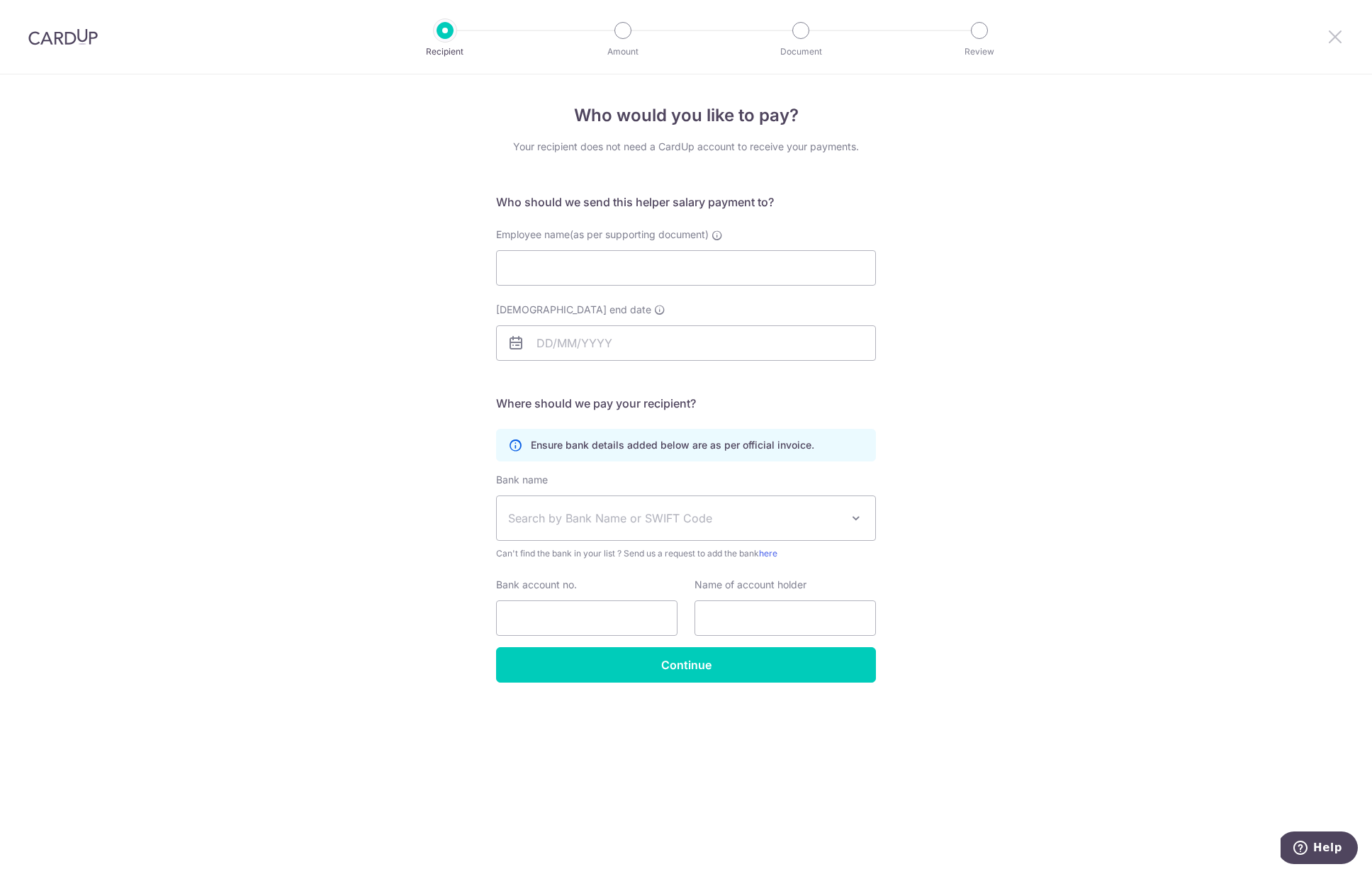
click at [1335, 36] on icon at bounding box center [1335, 36] width 17 height 18
